Goal: Check status: Check status

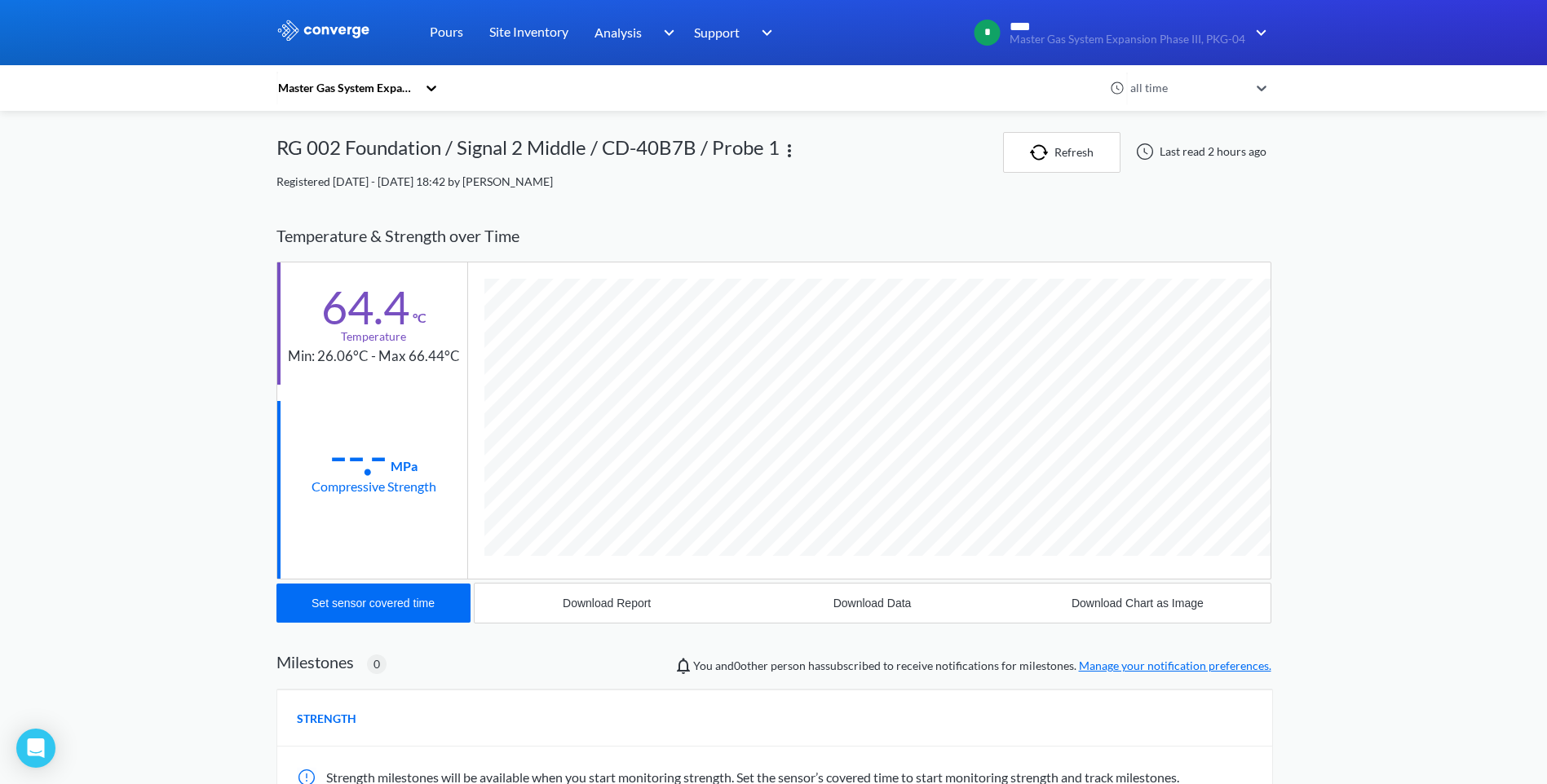
scroll to position [892, 995]
click at [448, 37] on link "Pours" at bounding box center [446, 32] width 34 height 65
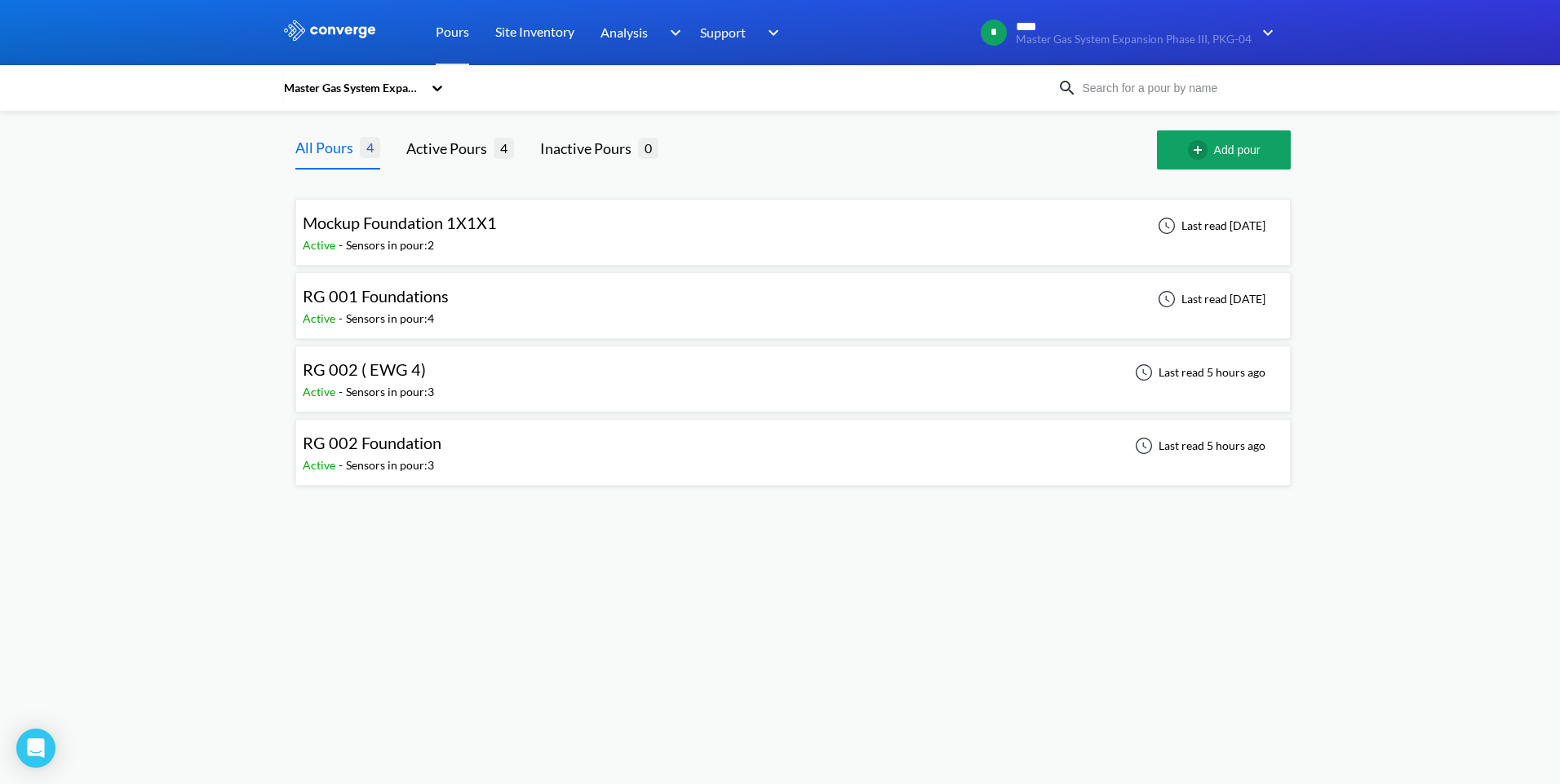
click at [481, 442] on div "RG 002 Foundation Active - Sensors in pour: 3 Last read 5 hours ago" at bounding box center [793, 453] width 980 height 52
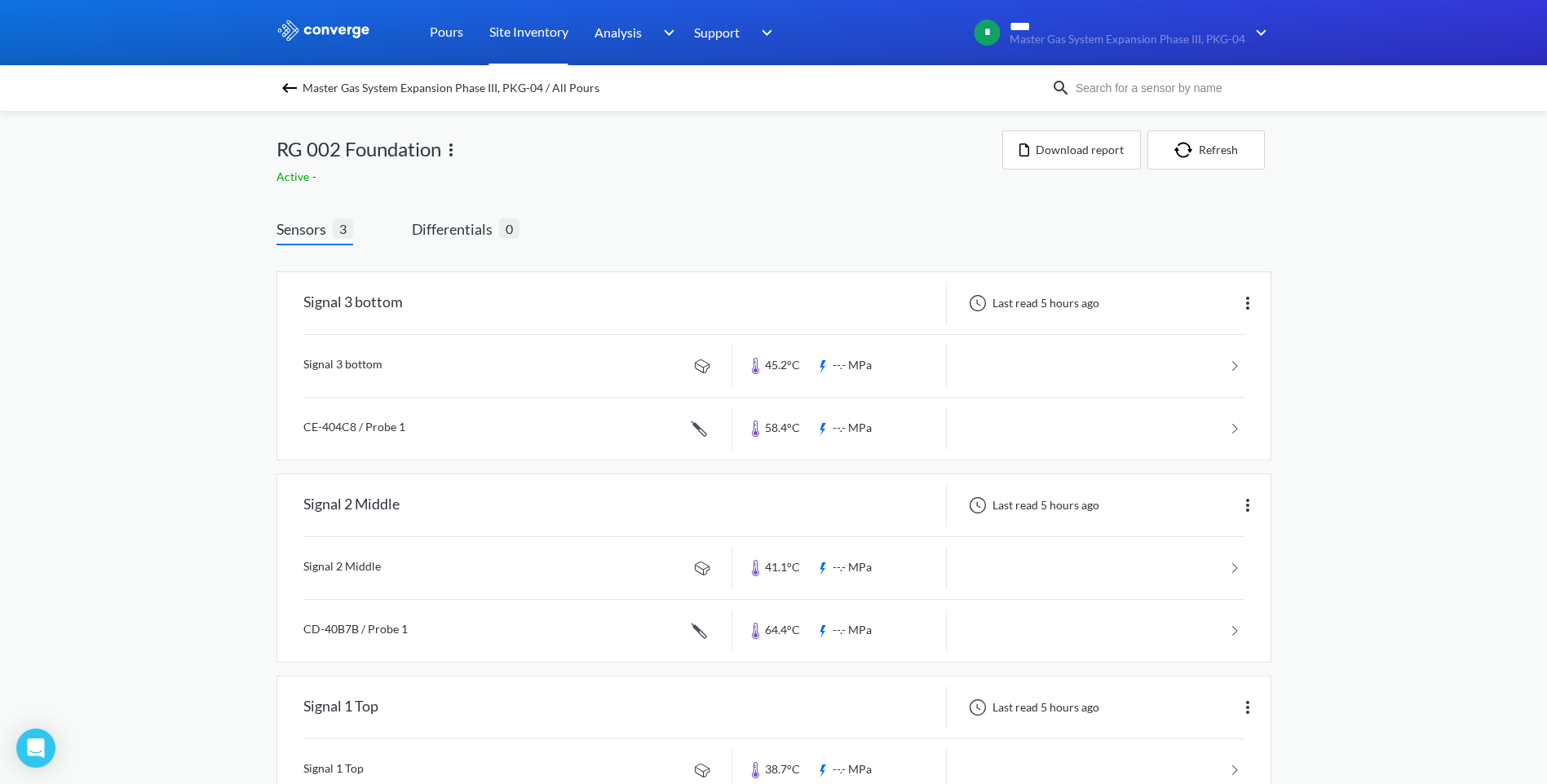
click at [514, 30] on link "Site Inventory" at bounding box center [529, 32] width 79 height 65
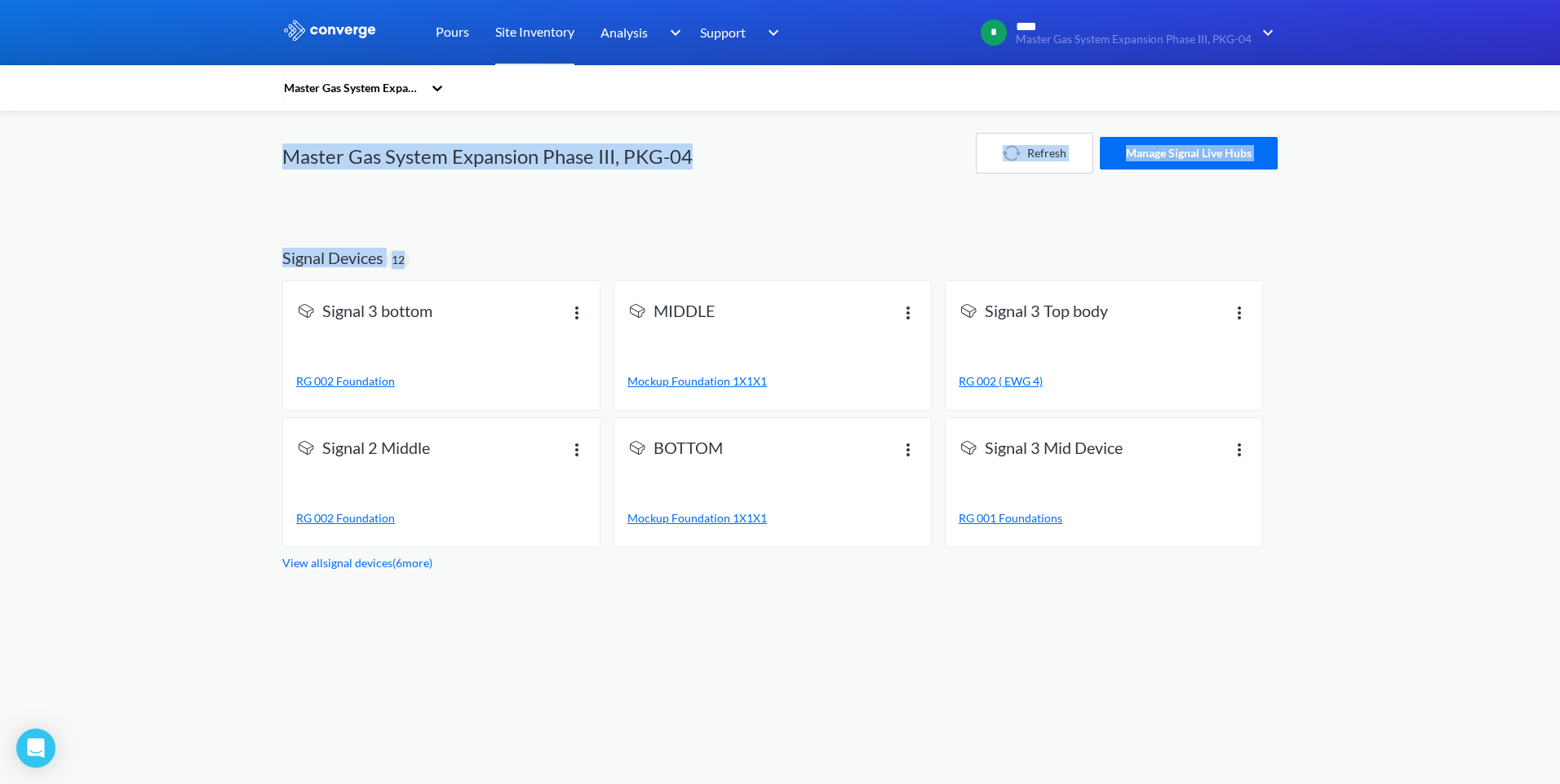
drag, startPoint x: 277, startPoint y: 157, endPoint x: 580, endPoint y: 235, distance: 312.9
click at [580, 235] on div "MENU Master Gas System Expansion Phase III, PKG-04 Pours Site Inventory Analysi…" at bounding box center [780, 286] width 1560 height 572
drag, startPoint x: 580, startPoint y: 235, endPoint x: 540, endPoint y: 257, distance: 45.7
click at [535, 249] on span "Signal Devices 12" at bounding box center [780, 251] width 995 height 59
drag, startPoint x: 540, startPoint y: 257, endPoint x: 545, endPoint y: 265, distance: 9.4
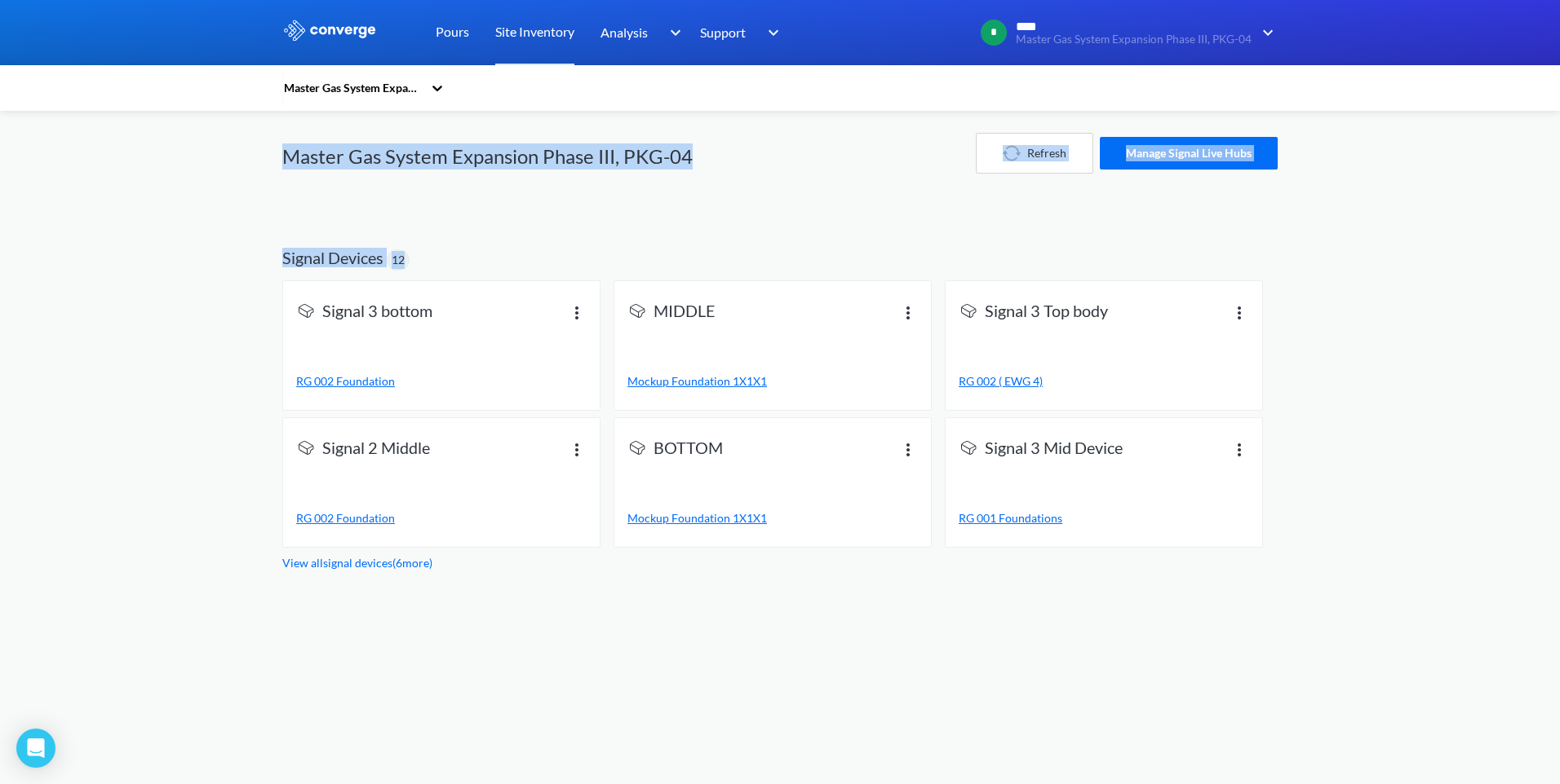
click at [540, 258] on span "Signal Devices 12" at bounding box center [780, 251] width 995 height 59
click at [479, 257] on span "Signal Devices 12" at bounding box center [780, 251] width 995 height 59
drag, startPoint x: 277, startPoint y: 158, endPoint x: 726, endPoint y: 169, distance: 449.1
click at [726, 169] on div "MENU Master Gas System Expansion Phase III, PKG-04 Pours Site Inventory Analysi…" at bounding box center [780, 286] width 1560 height 572
click at [441, 36] on link "Pours" at bounding box center [452, 32] width 34 height 65
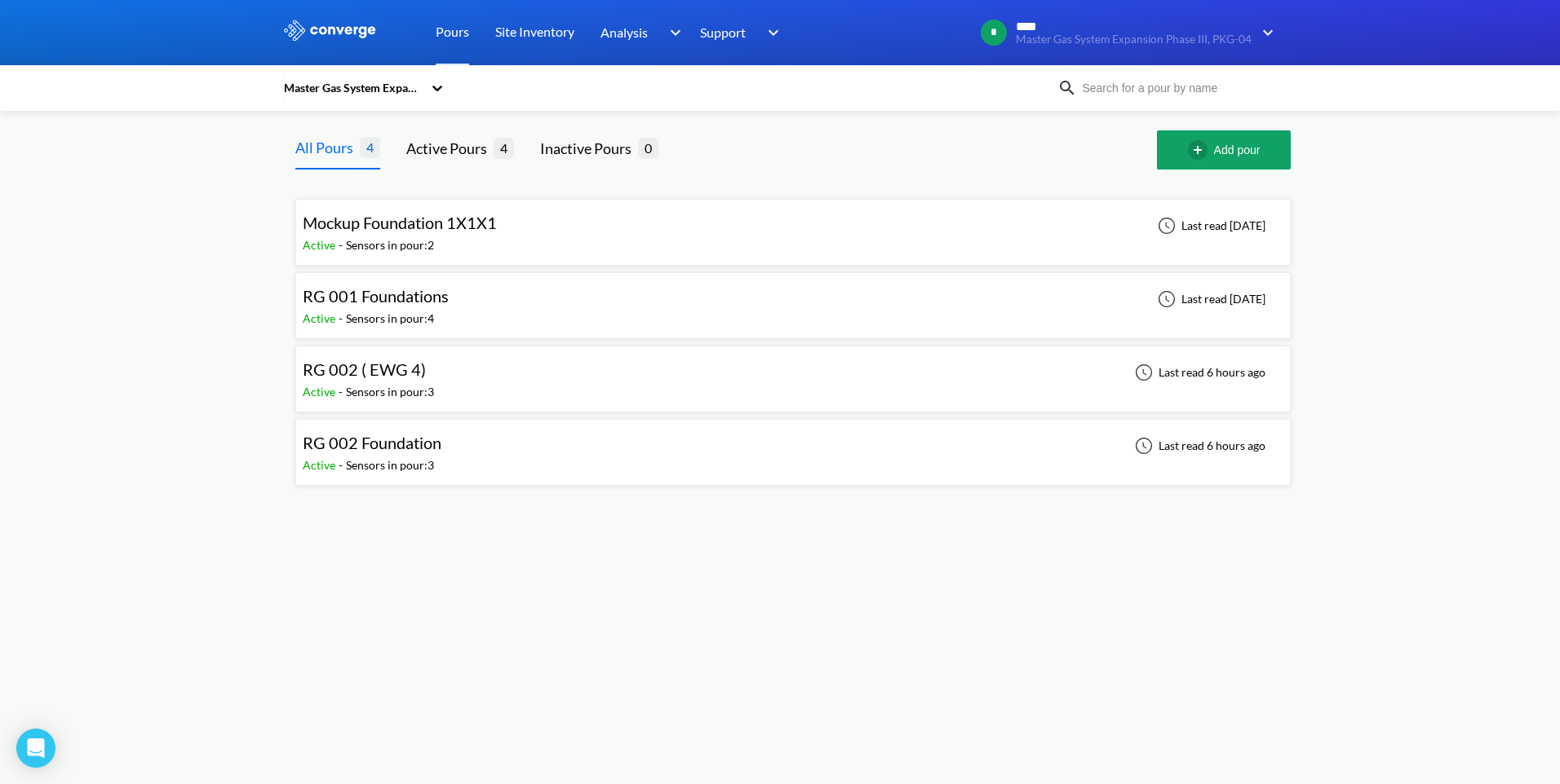
click at [408, 380] on div "RG 002 ( EWG 4)" at bounding box center [364, 370] width 123 height 25
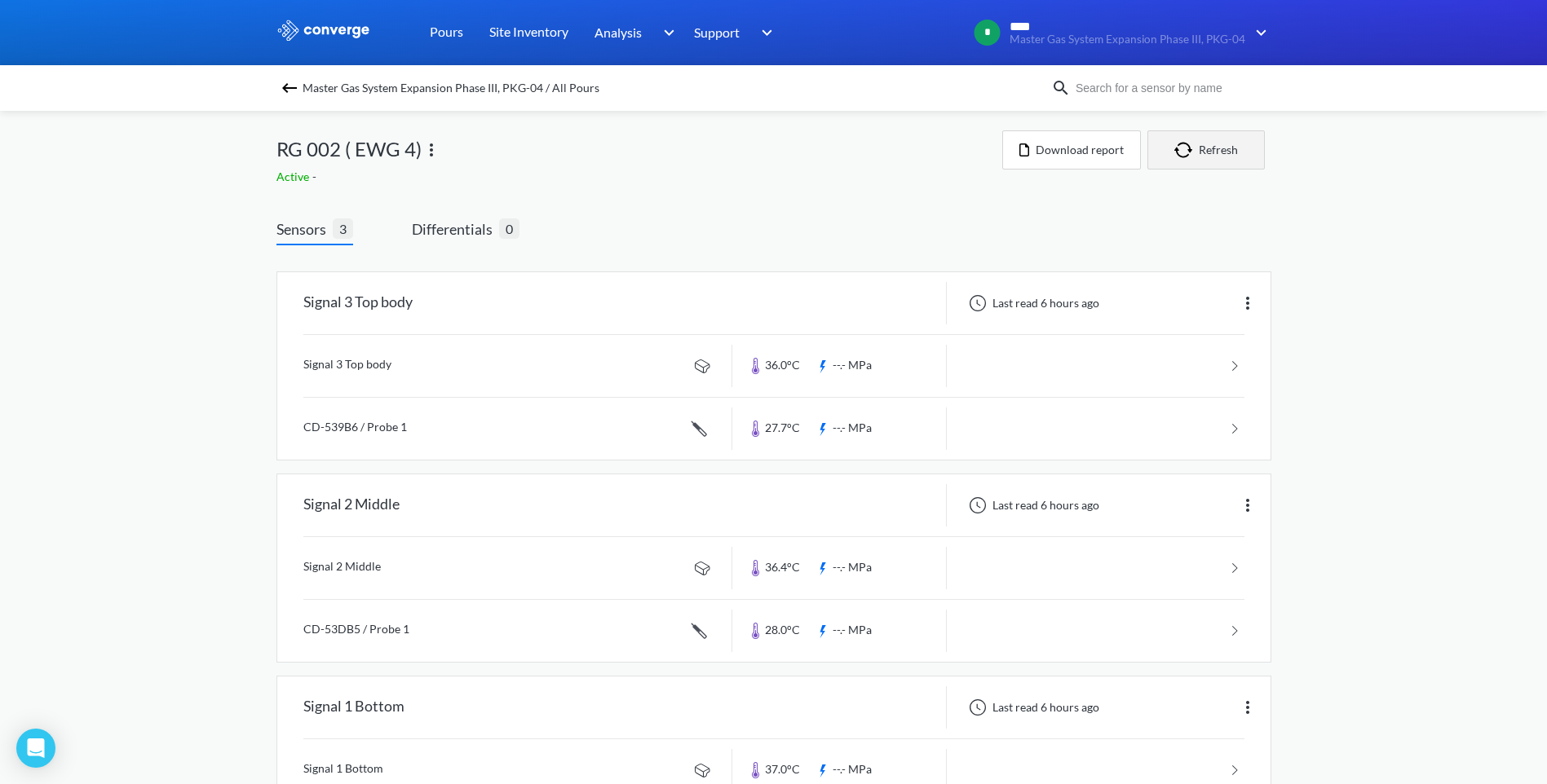
click at [1172, 154] on button "Refresh" at bounding box center [1205, 150] width 117 height 39
click at [458, 31] on link "Pours" at bounding box center [446, 32] width 34 height 65
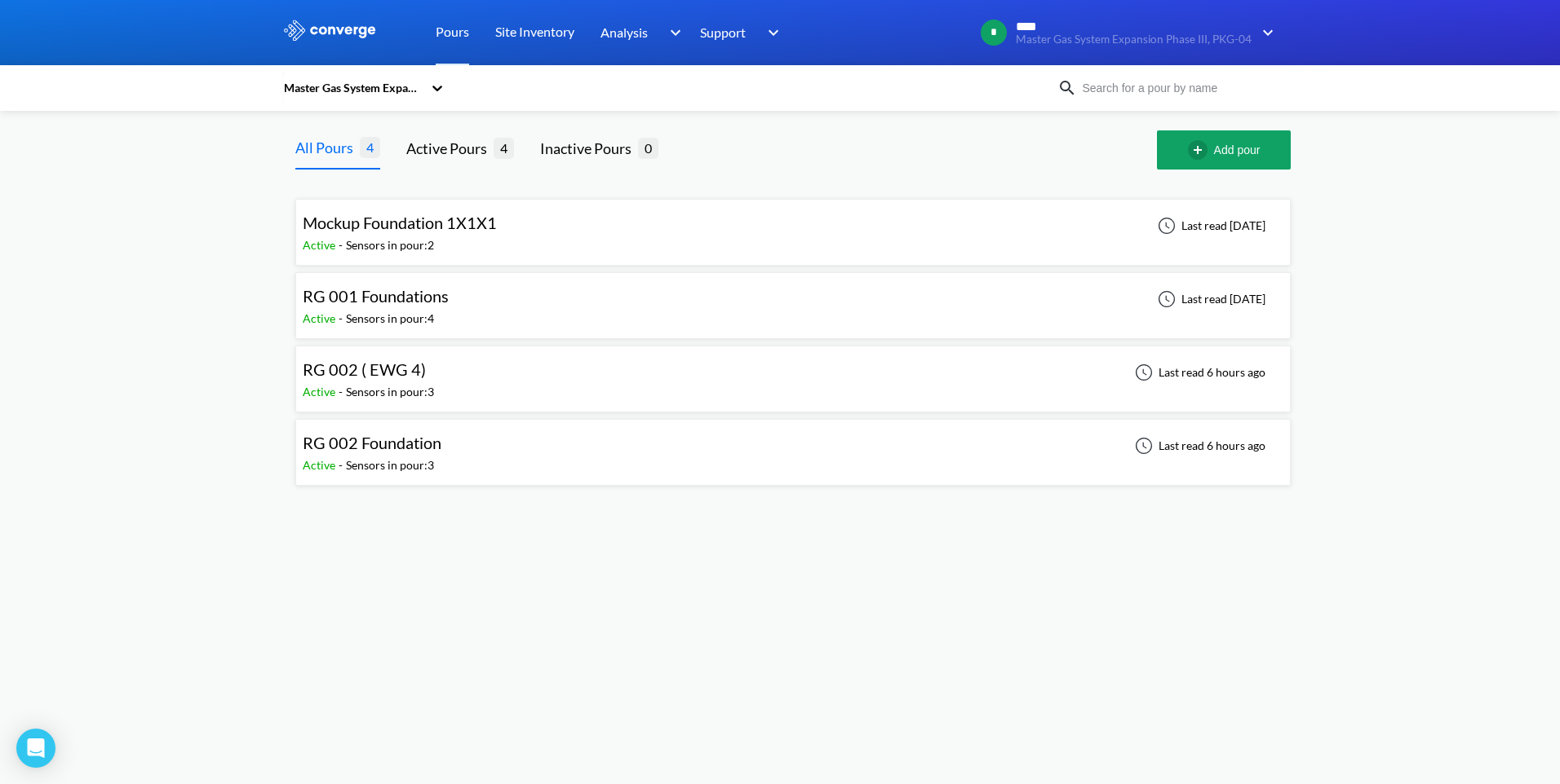
click at [430, 386] on div "Sensors in pour: 3" at bounding box center [389, 392] width 88 height 18
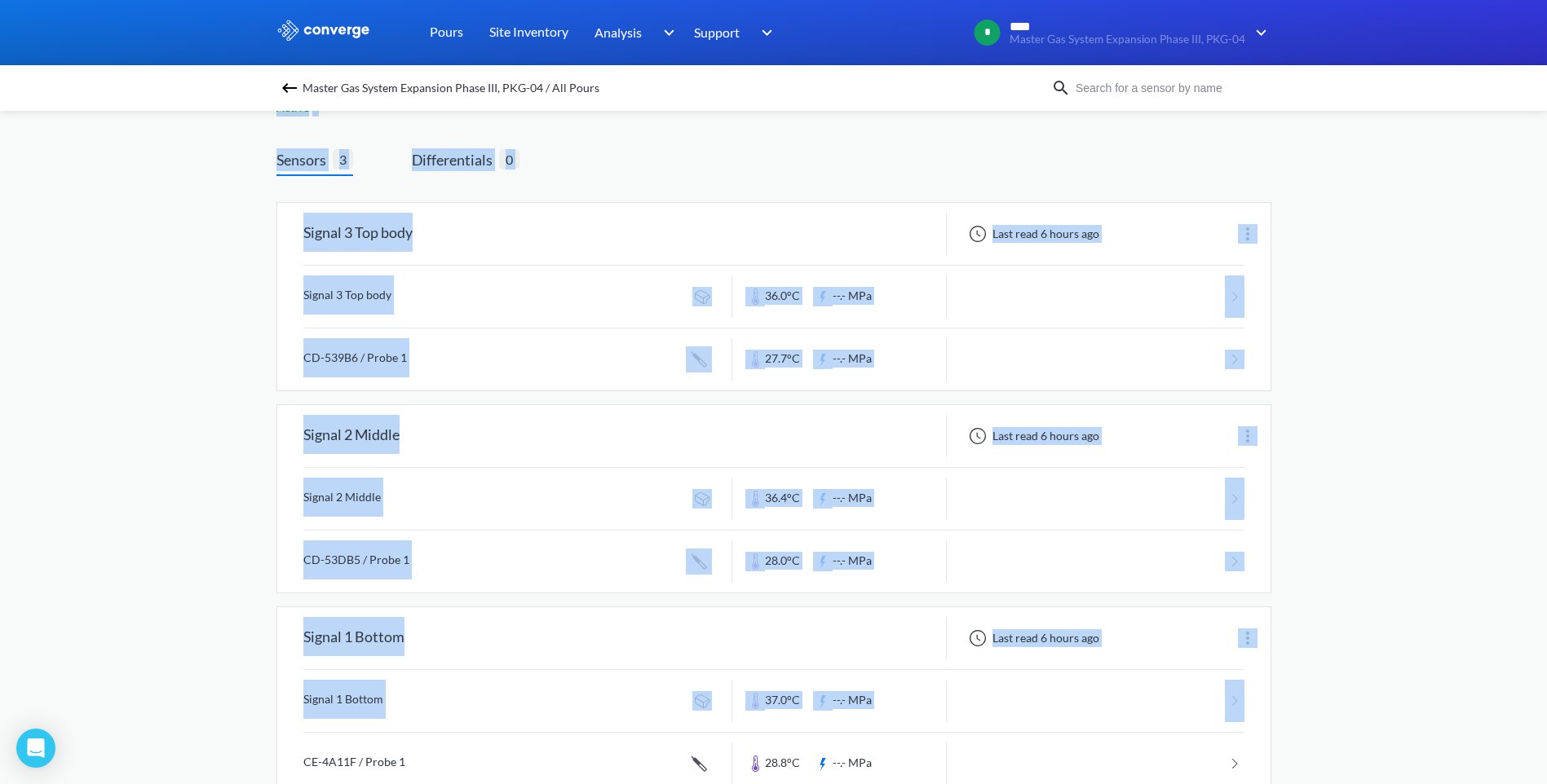
scroll to position [113, 0]
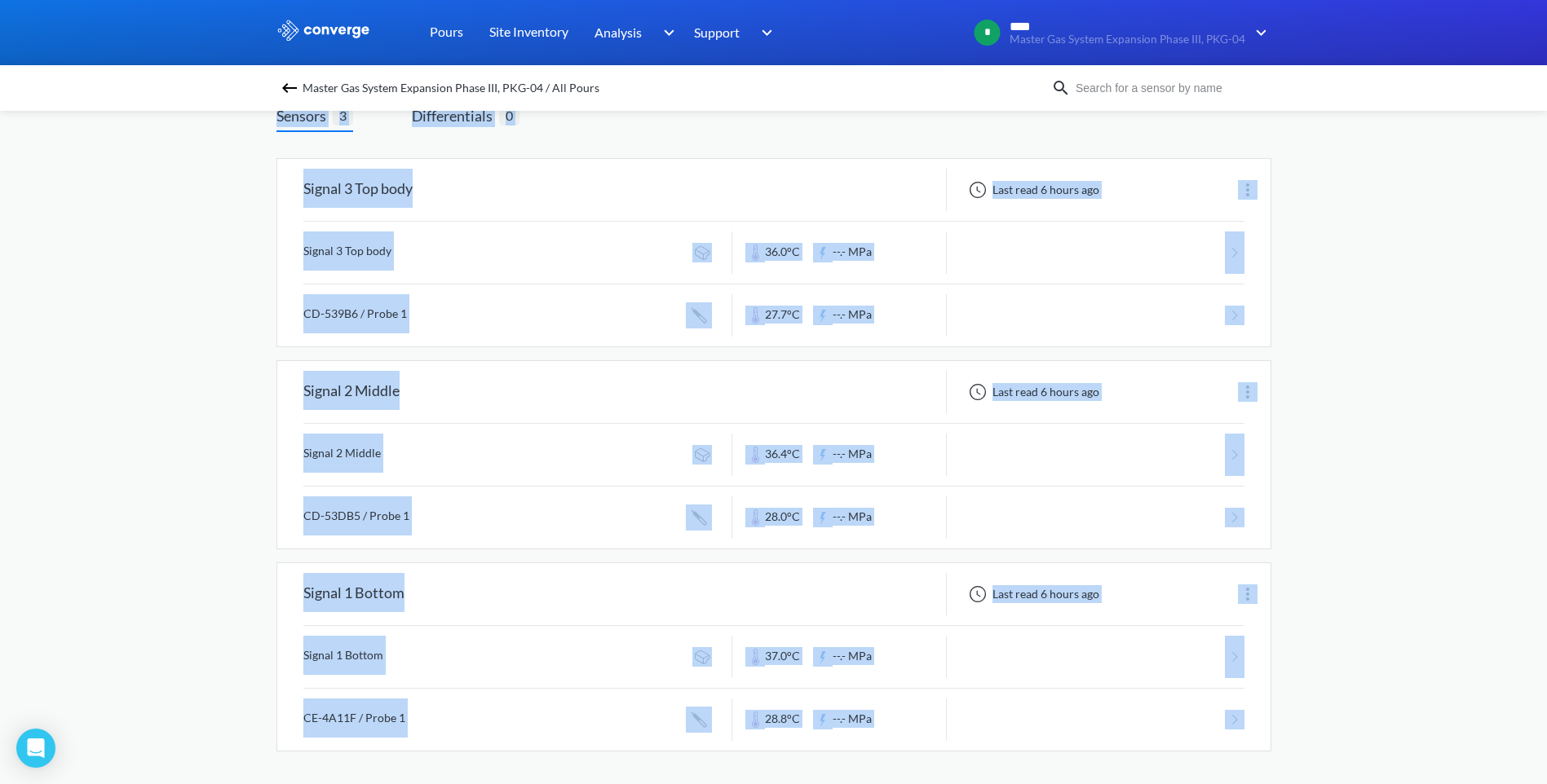
drag, startPoint x: 264, startPoint y: 142, endPoint x: 1097, endPoint y: 761, distance: 1037.8
click at [1097, 761] on div "MENU Master Gas System Expansion Phase III, PKG-04 Pours Site Inventory Analysi…" at bounding box center [774, 335] width 1547 height 897
click at [1094, 767] on div "Signal 3 Top body Last read 6 hours ago Signal 3 Top body 36.0°C --.- MPa CD-53…" at bounding box center [774, 465] width 995 height 639
click at [1283, 760] on div "MENU Master Gas System Expansion Phase III, PKG-04 Pours Site Inventory Analysi…" at bounding box center [774, 335] width 1547 height 897
click at [1282, 746] on div "MENU Master Gas System Expansion Phase III, PKG-04 Pours Site Inventory Analysi…" at bounding box center [774, 335] width 1547 height 897
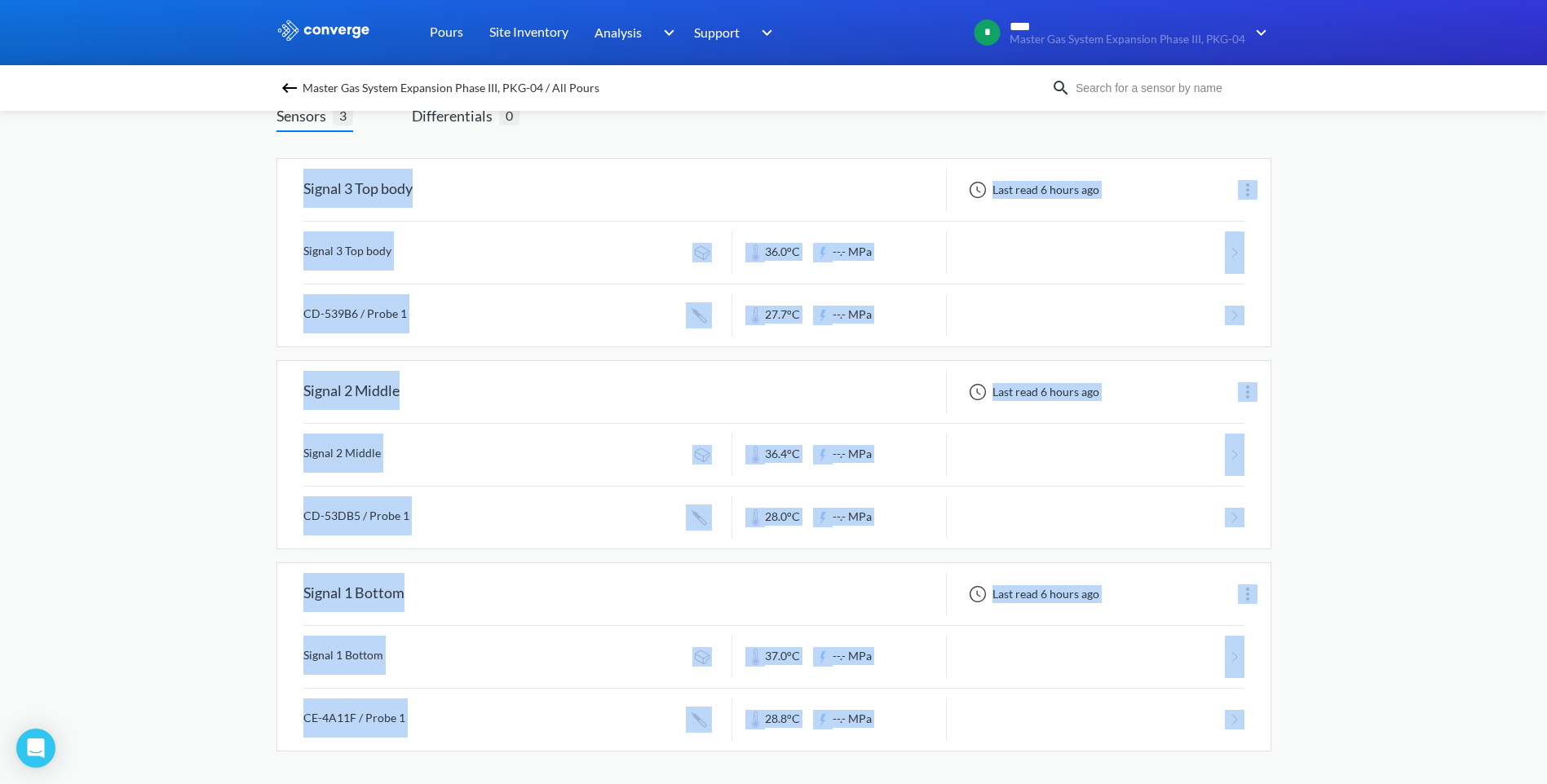
drag, startPoint x: 1285, startPoint y: 751, endPoint x: 270, endPoint y: 189, distance: 1160.2
click at [270, 189] on div "MENU Master Gas System Expansion Phase III, PKG-04 Pours Site Inventory Analysi…" at bounding box center [774, 335] width 1547 height 897
drag, startPoint x: 270, startPoint y: 189, endPoint x: 241, endPoint y: 260, distance: 76.7
click at [241, 260] on div "MENU Master Gas System Expansion Phase III, PKG-04 Pours Site Inventory Analysi…" at bounding box center [774, 335] width 1547 height 897
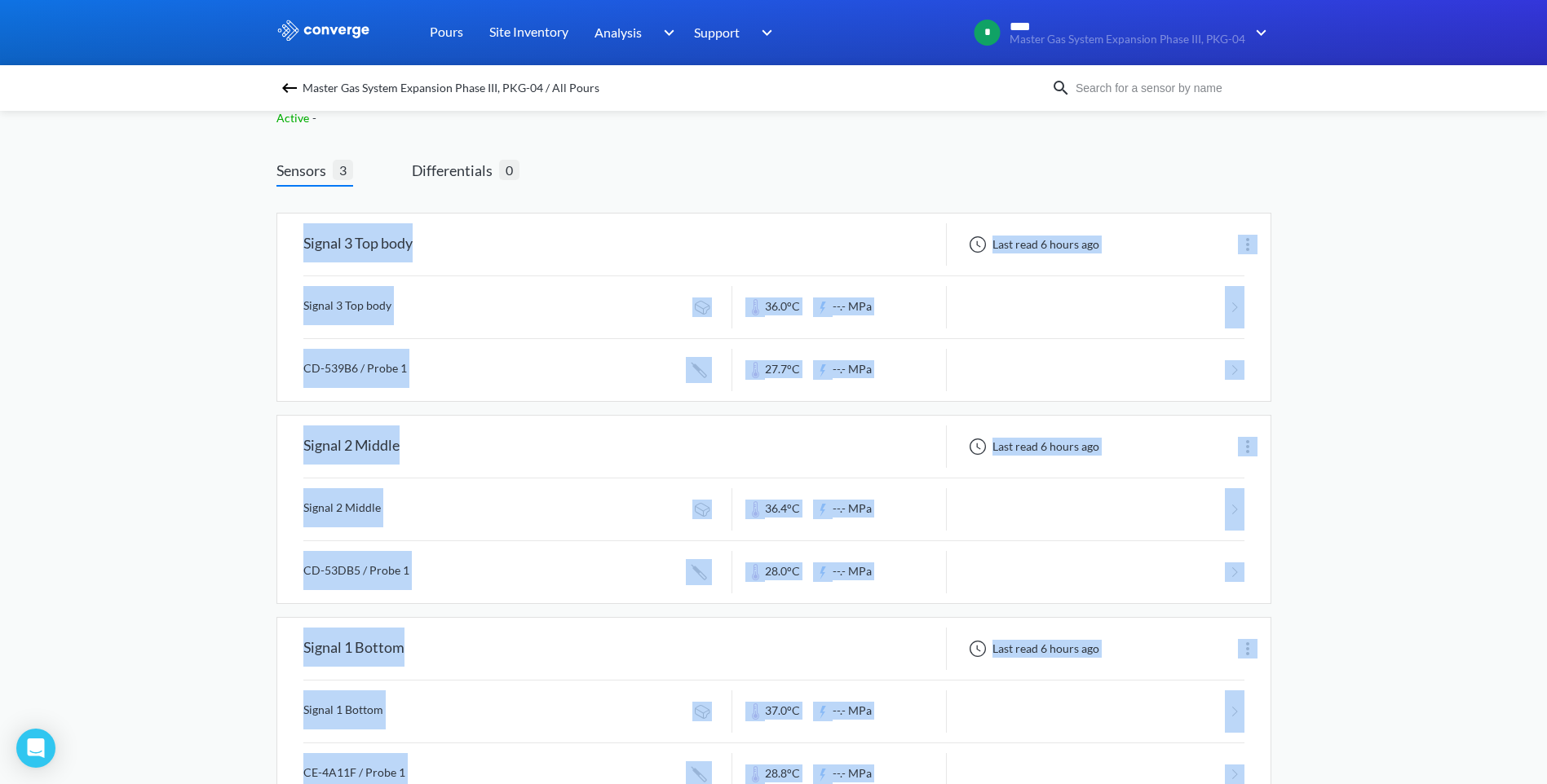
scroll to position [5, 0]
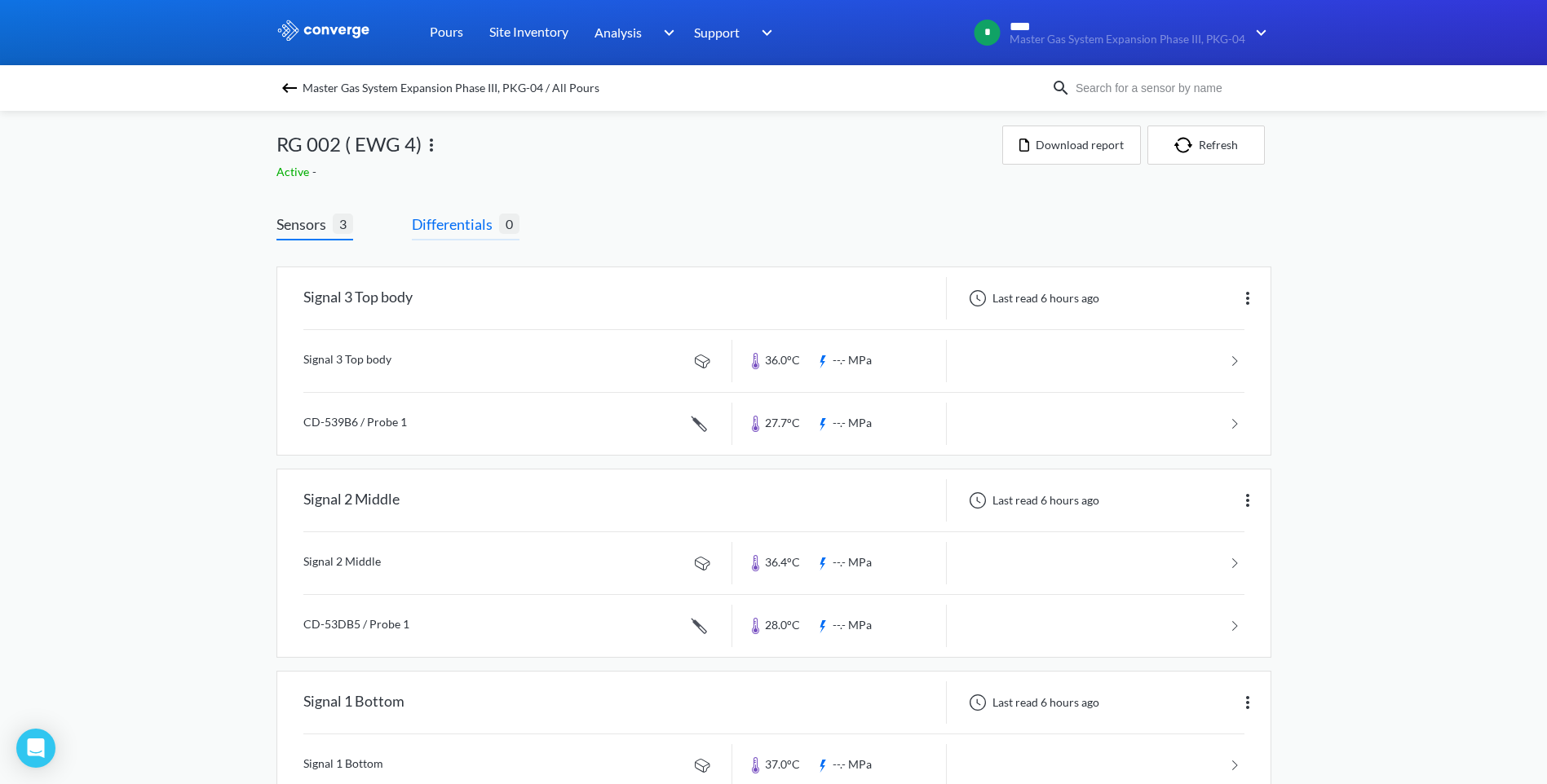
click at [434, 228] on span "Differentials" at bounding box center [455, 225] width 87 height 23
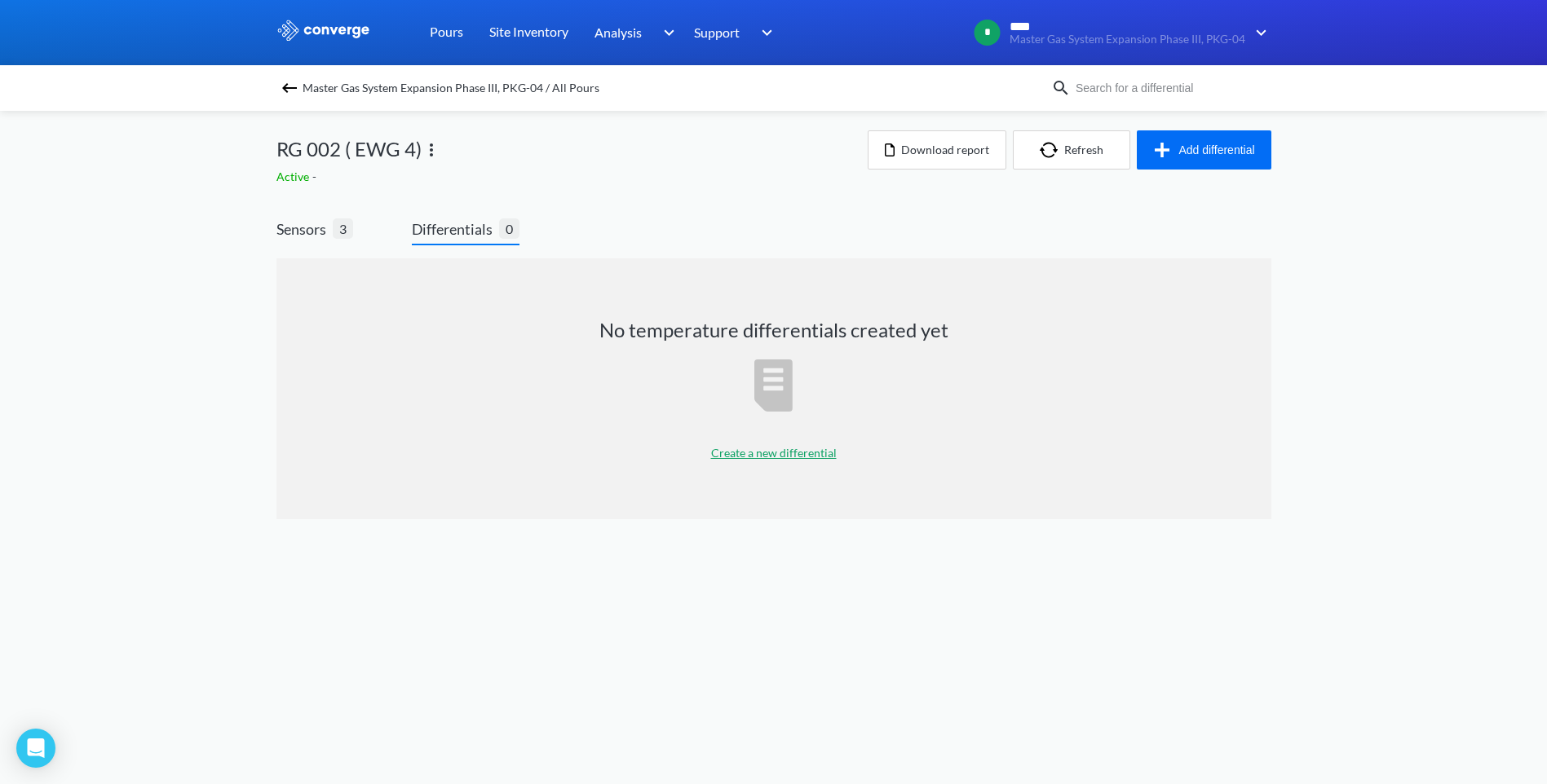
scroll to position [0, 0]
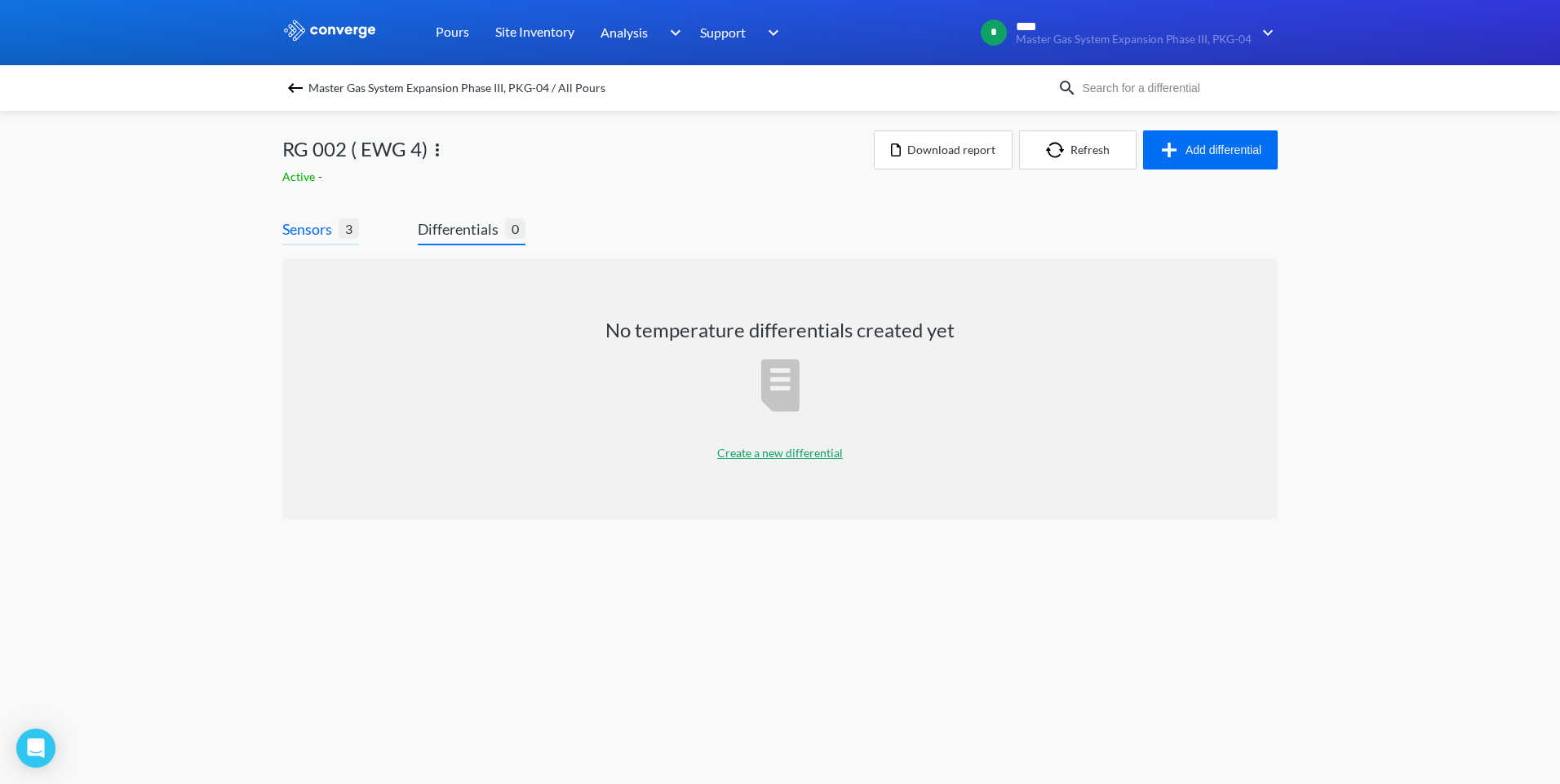
click at [338, 230] on span "Sensors" at bounding box center [310, 229] width 56 height 23
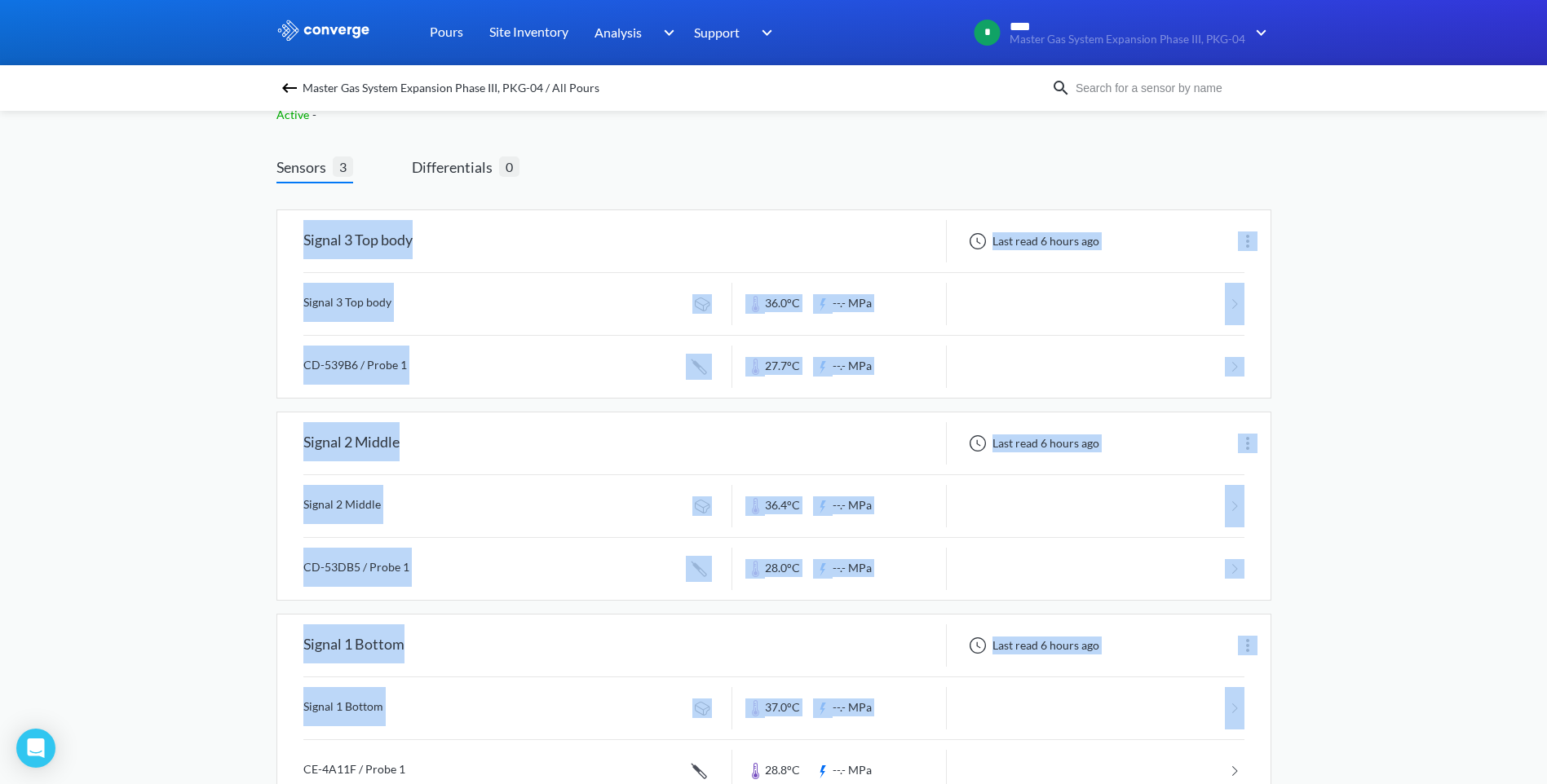
scroll to position [113, 0]
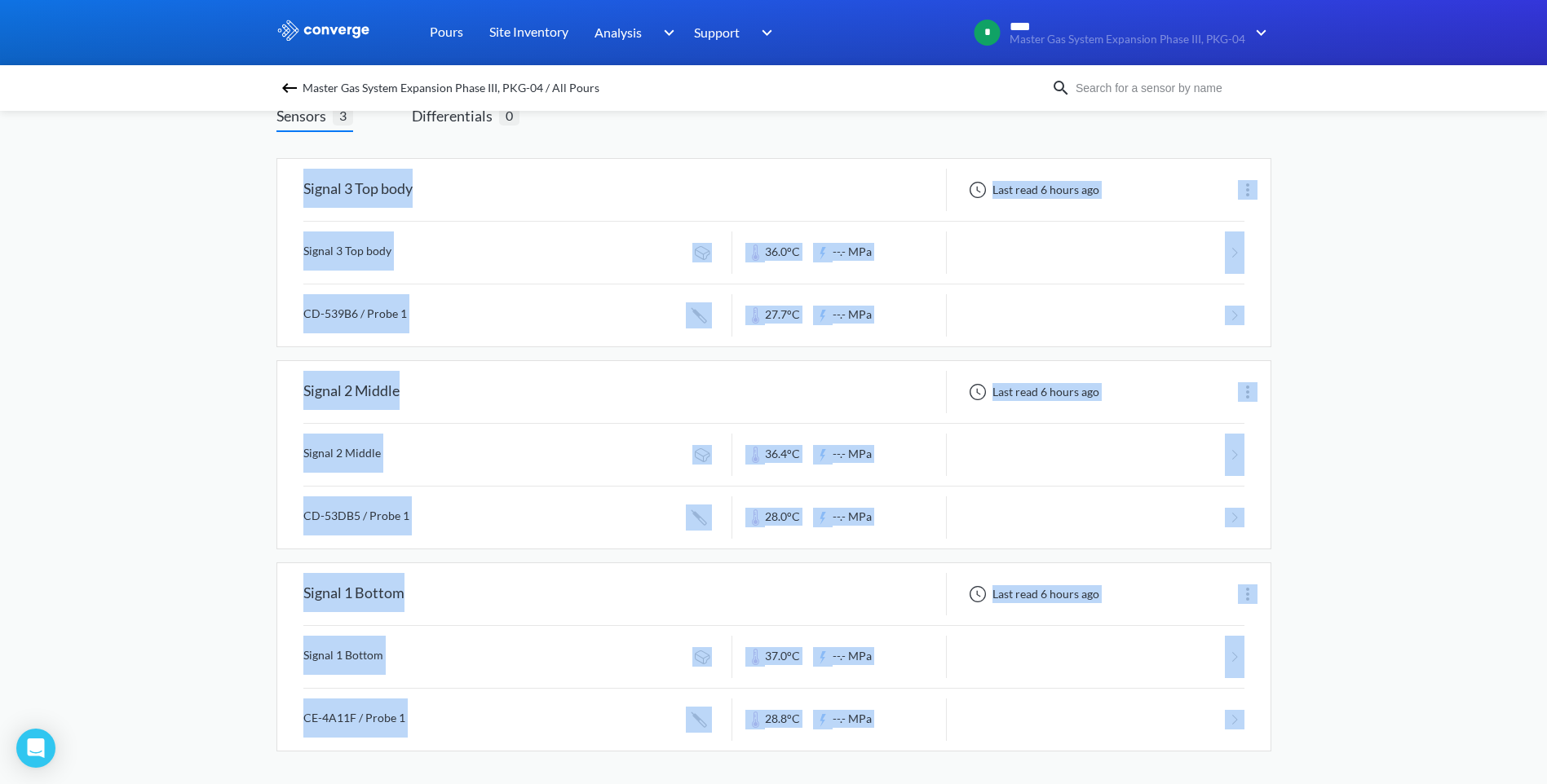
drag, startPoint x: 277, startPoint y: 261, endPoint x: 952, endPoint y: 769, distance: 844.8
click at [952, 769] on div "Signal 3 Top body Last read 6 hours ago Signal 3 Top body 36.0°C --.- MPa CD-53…" at bounding box center [774, 465] width 995 height 639
click at [438, 34] on link "Pours" at bounding box center [446, 32] width 34 height 65
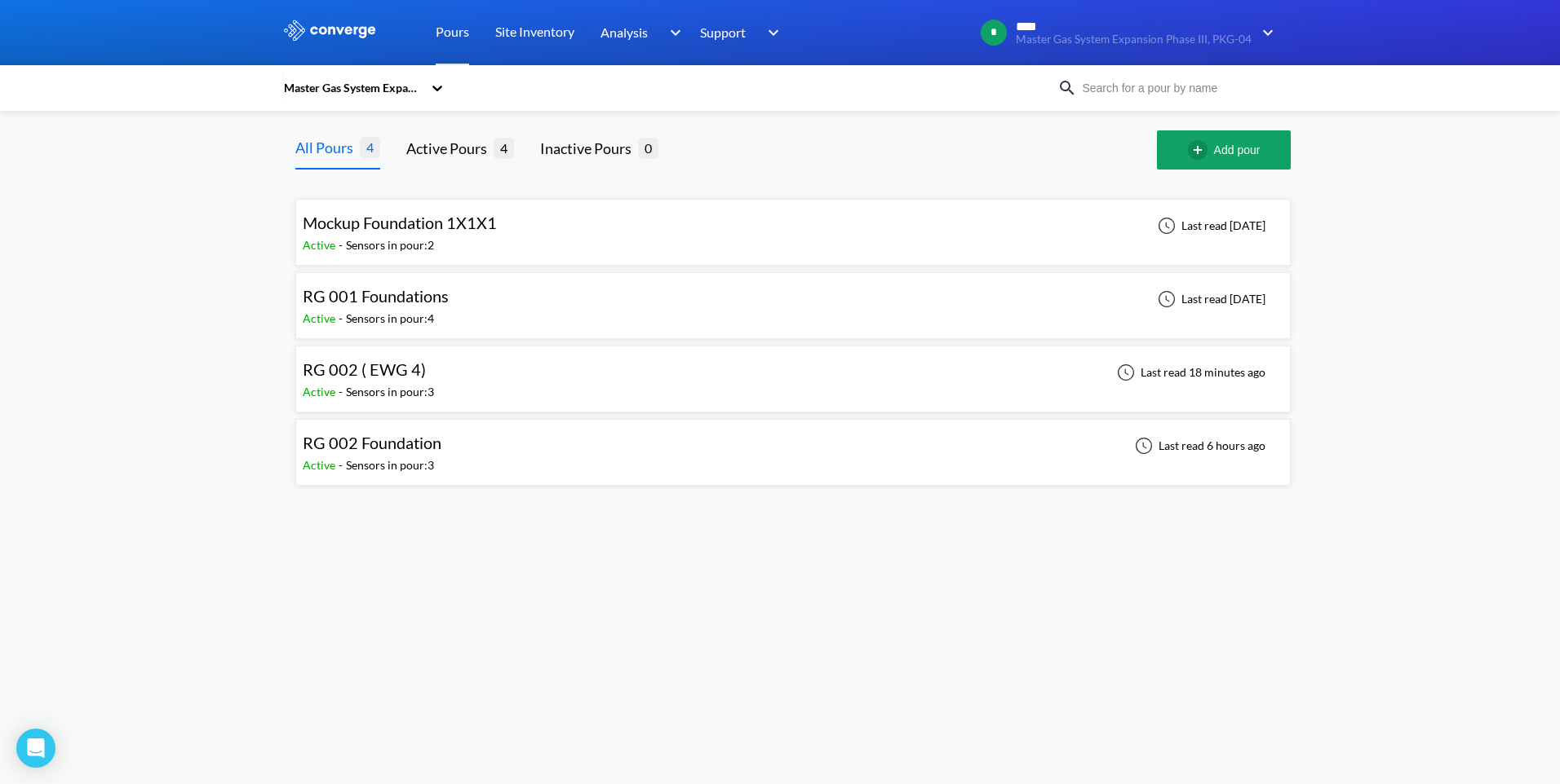
click at [425, 363] on div "RG 002 ( EWG 4)" at bounding box center [369, 370] width 132 height 25
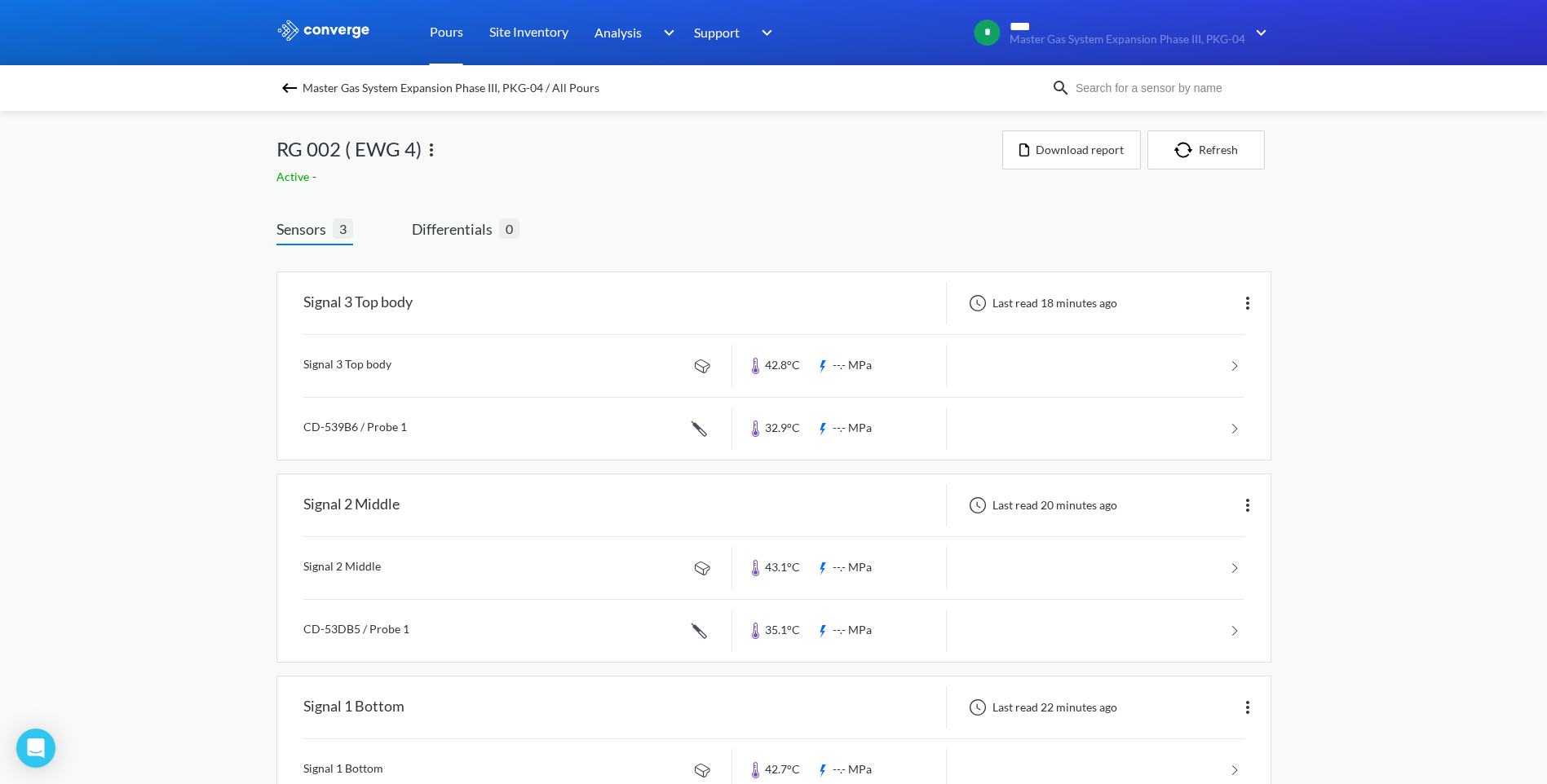
click at [444, 30] on link "Pours" at bounding box center [446, 32] width 34 height 65
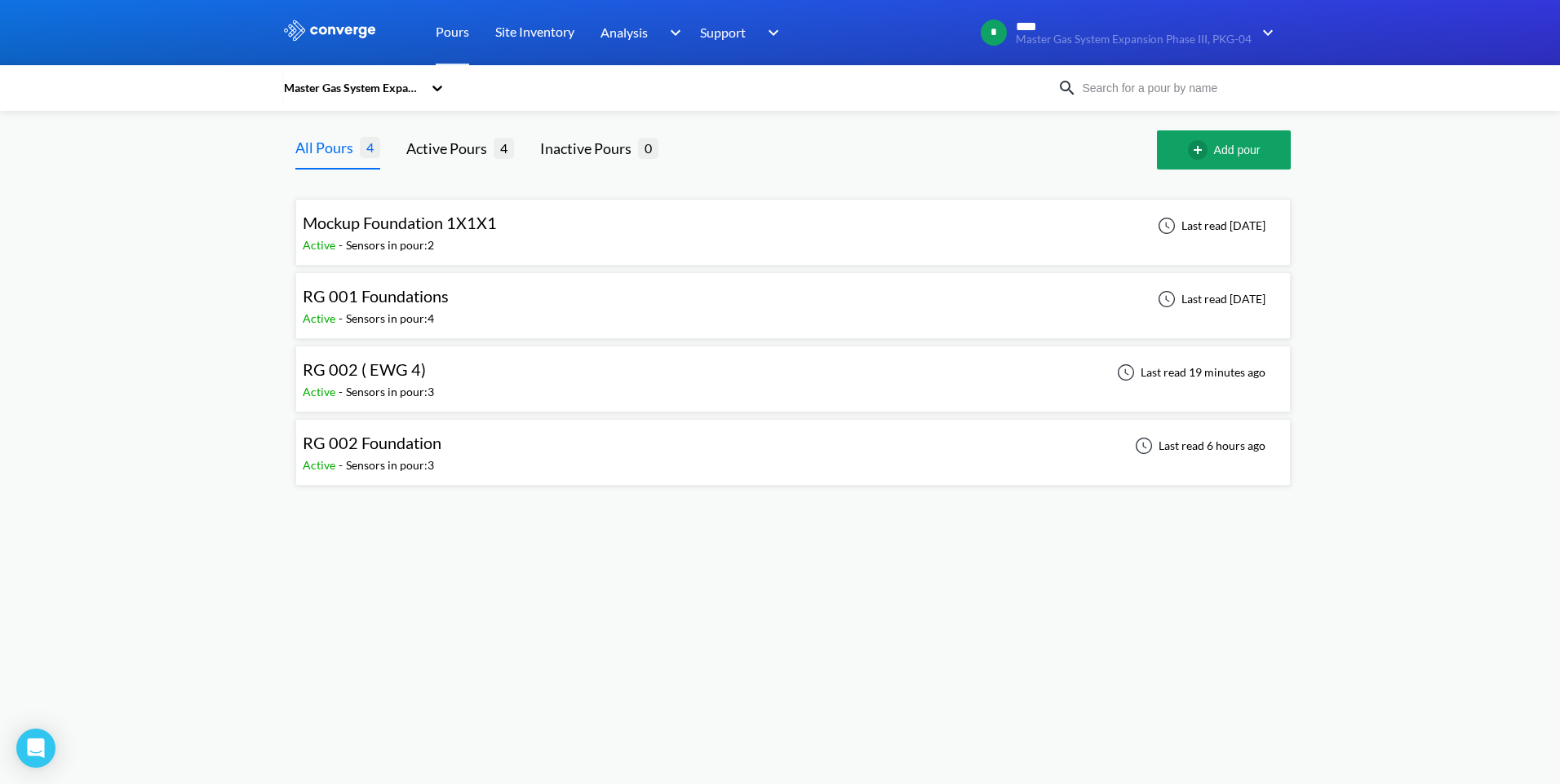
click at [416, 459] on div "Sensors in pour: 3" at bounding box center [389, 466] width 88 height 18
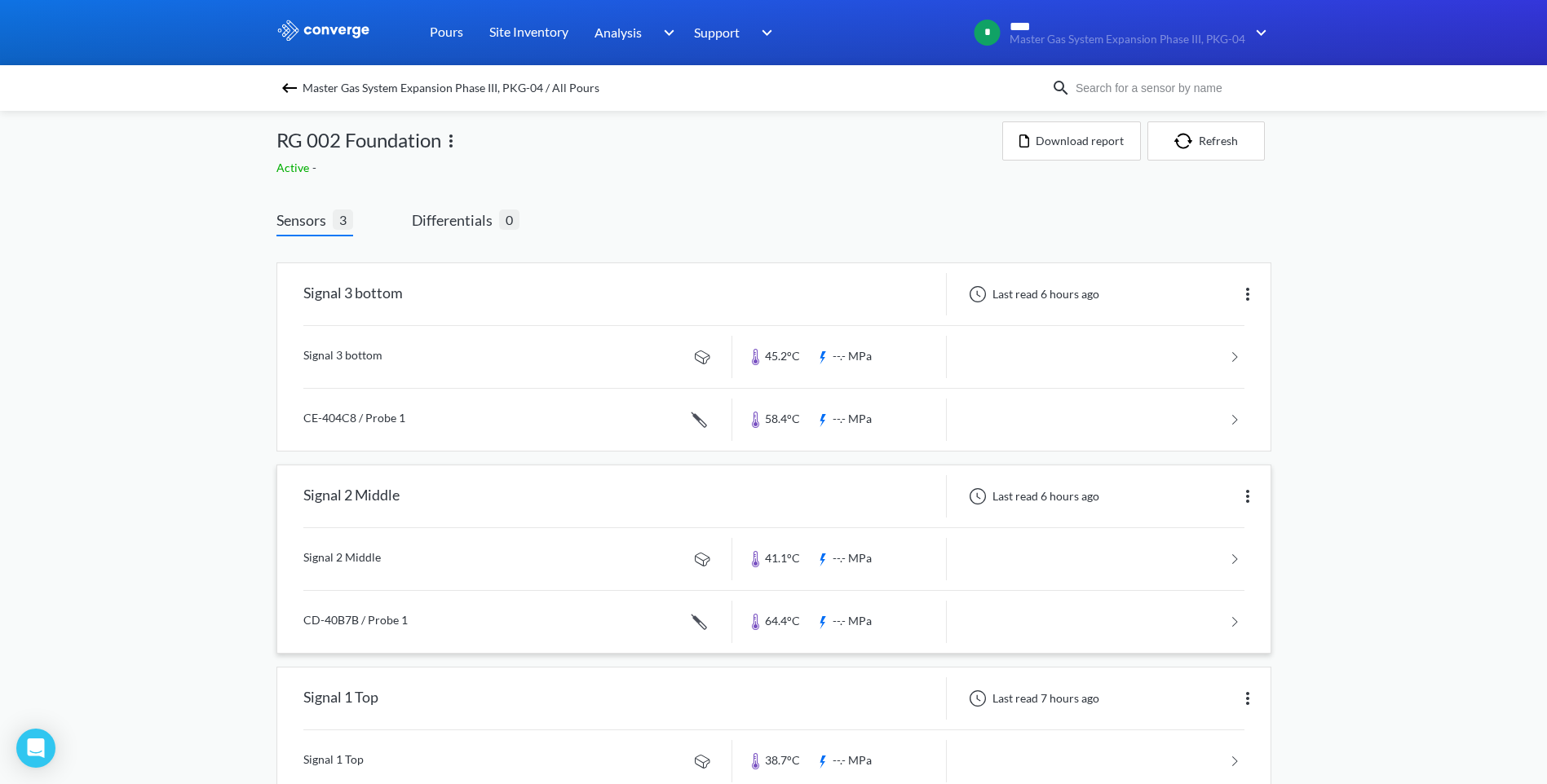
scroll to position [5, 0]
click at [450, 38] on link "Pours" at bounding box center [446, 32] width 34 height 65
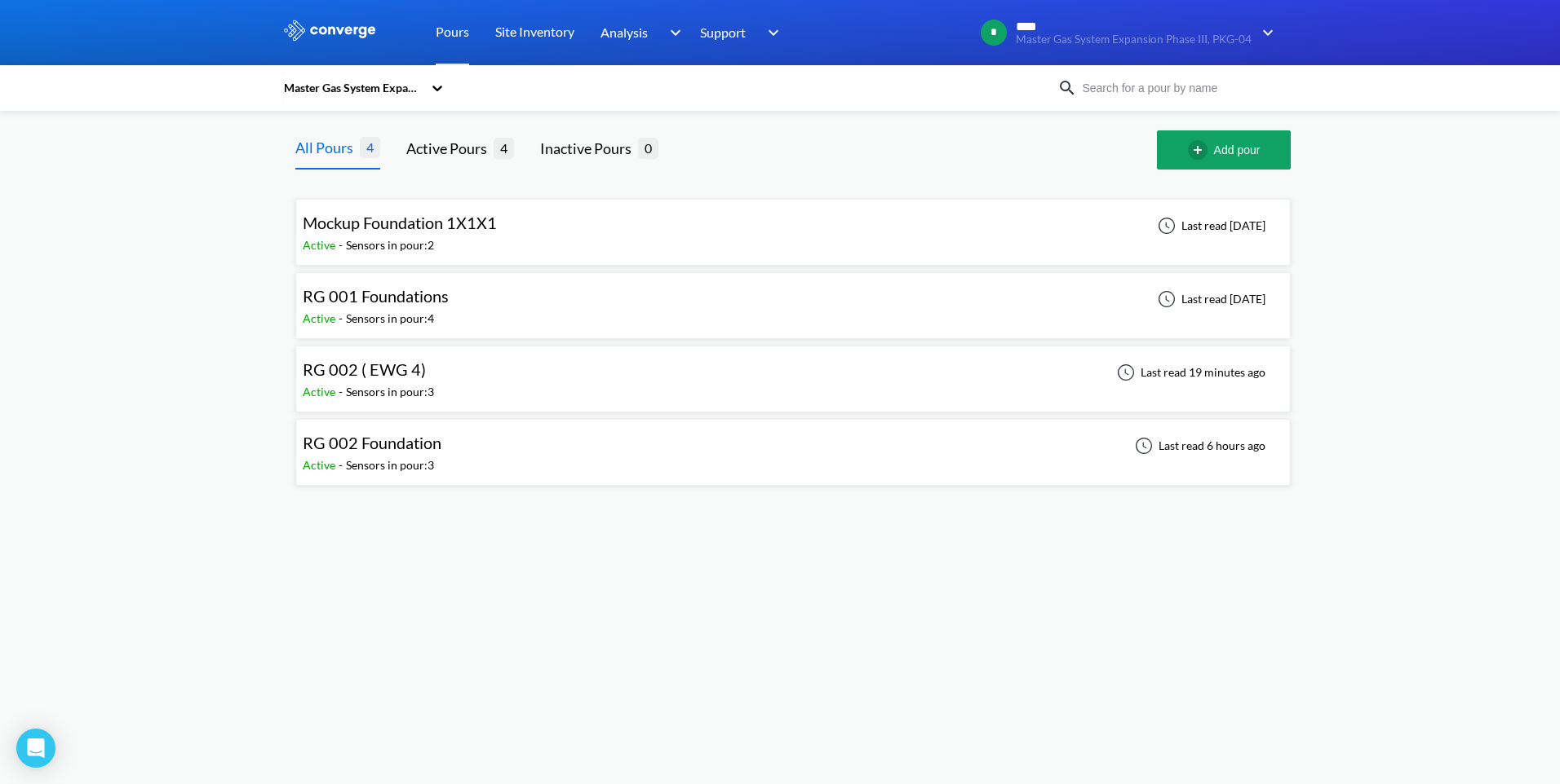
click at [443, 368] on div "RG 002 ( EWG 4) Active - Sensors in pour: 3 Last read 19 minutes ago" at bounding box center [793, 379] width 980 height 52
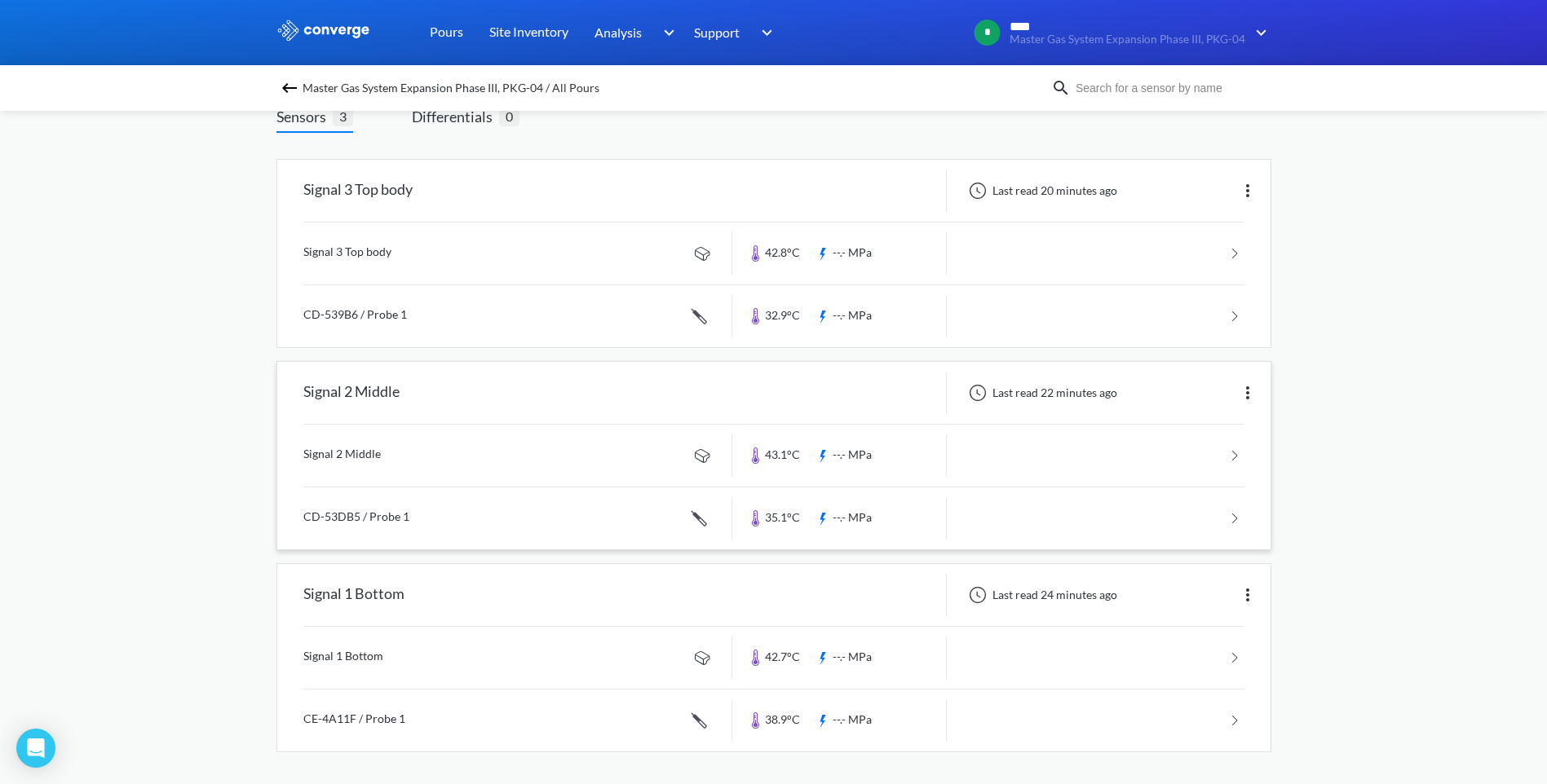
scroll to position [113, 0]
click at [454, 34] on link "Pours" at bounding box center [446, 32] width 34 height 65
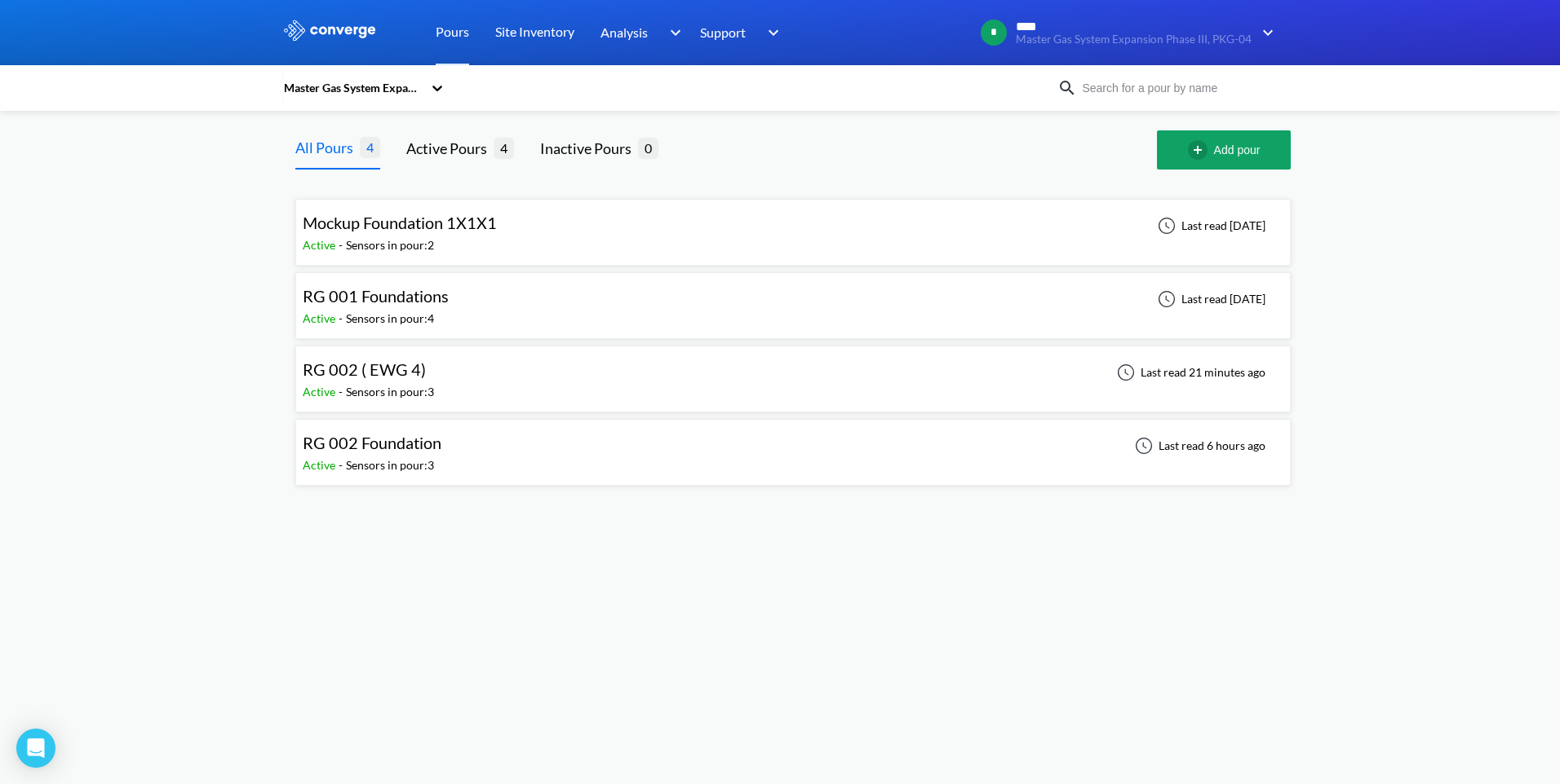
click at [455, 458] on div "RG 002 Foundation Active - Sensors in pour: 3 Last read 6 hours ago" at bounding box center [793, 453] width 980 height 52
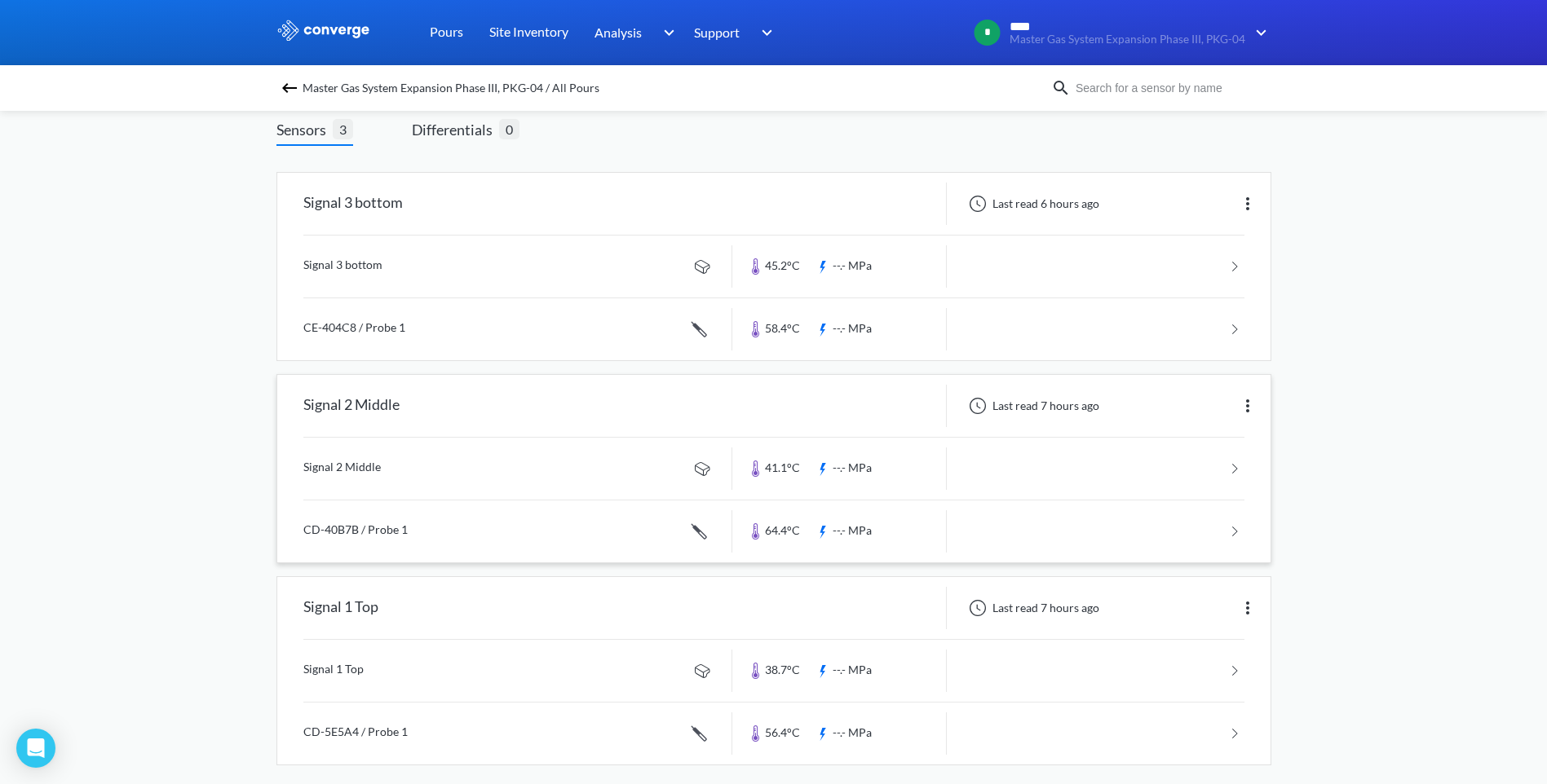
scroll to position [113, 0]
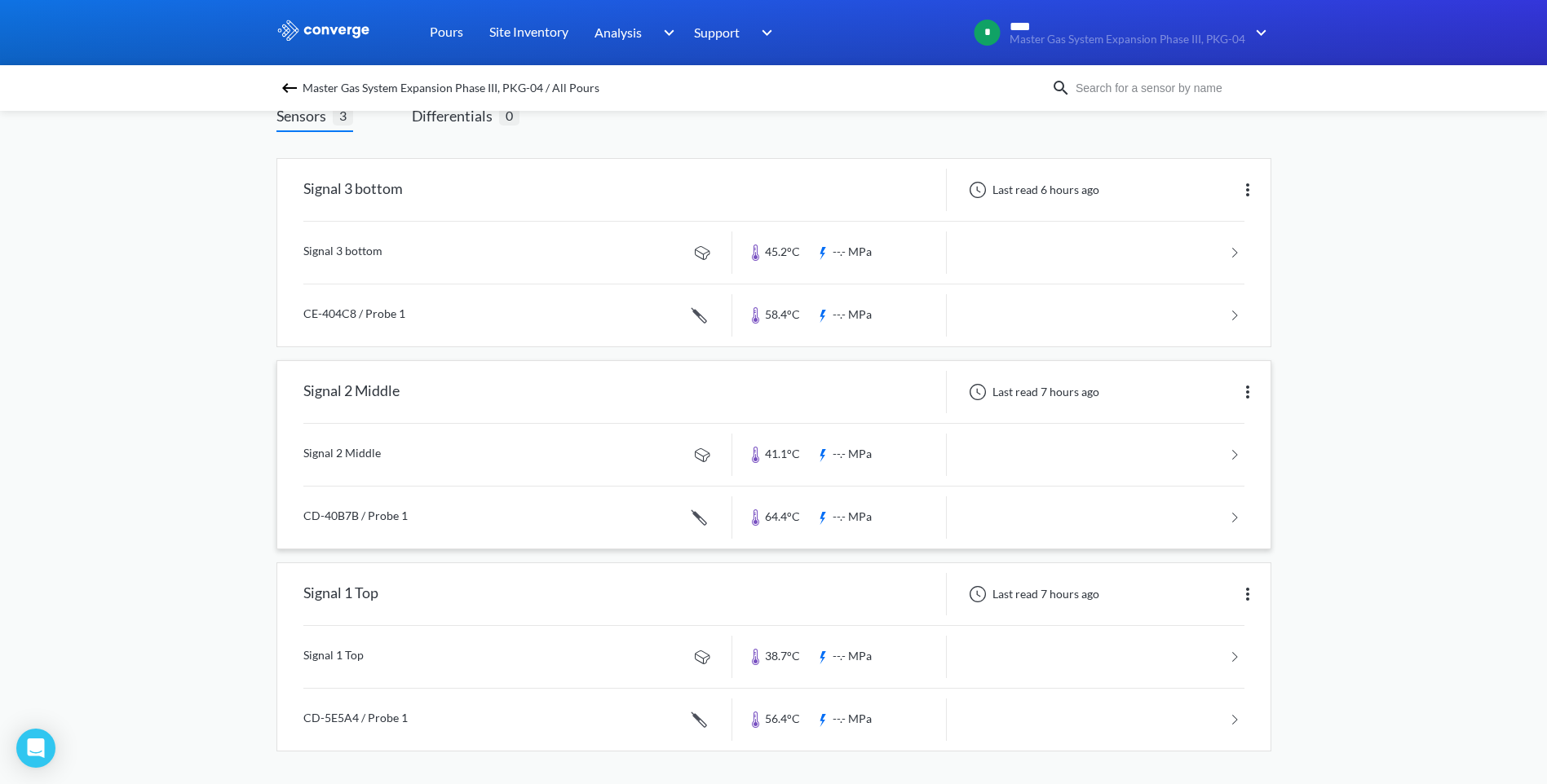
click at [630, 517] on link at bounding box center [774, 518] width 941 height 62
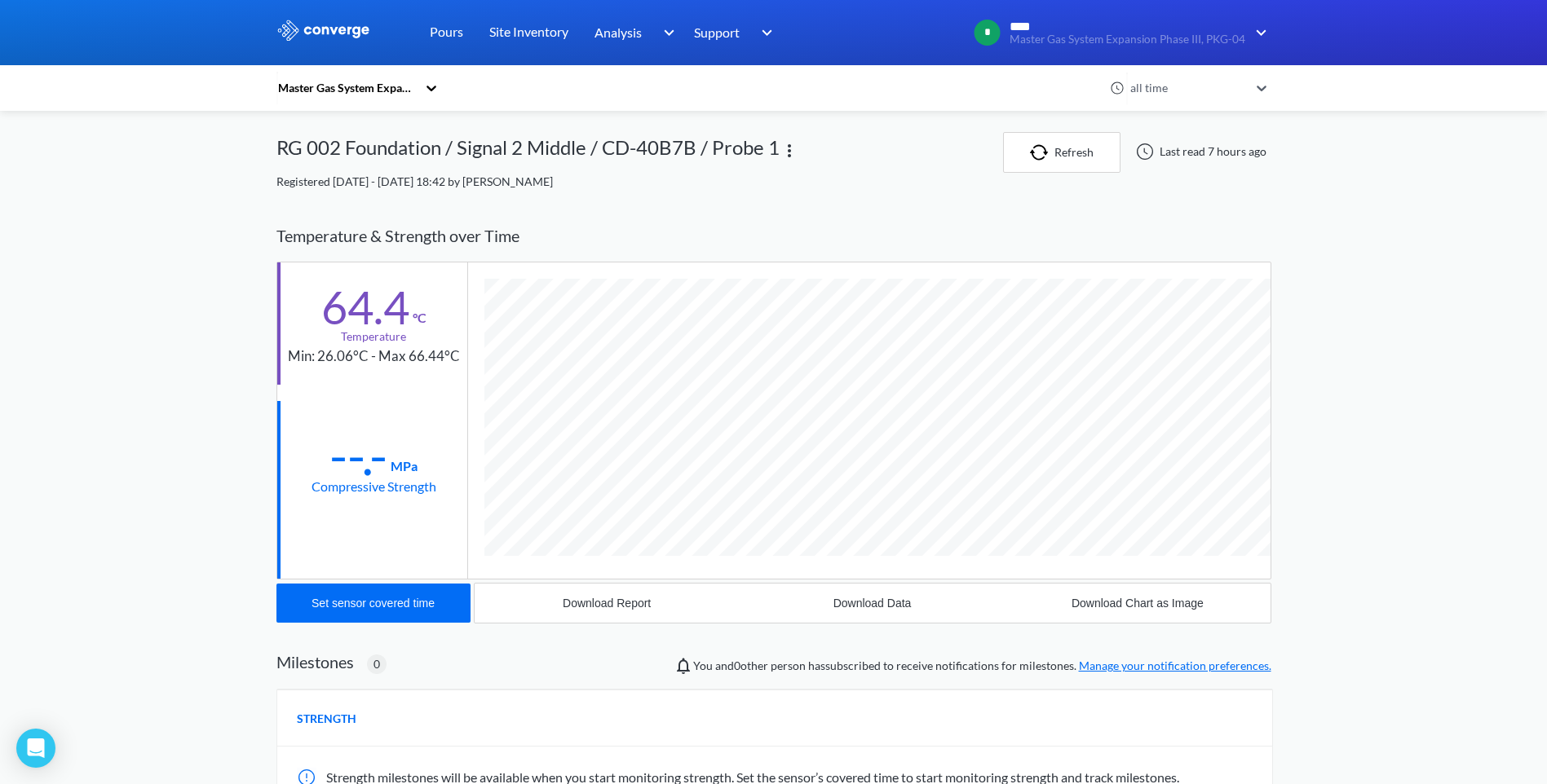
scroll to position [54, 0]
